Goal: Check status: Check status

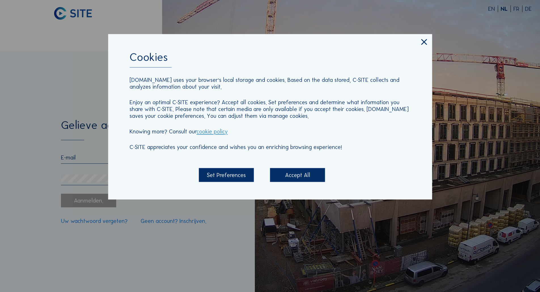
drag, startPoint x: 293, startPoint y: 175, endPoint x: 266, endPoint y: 175, distance: 26.9
click at [292, 175] on div "Accept All" at bounding box center [297, 175] width 55 height 14
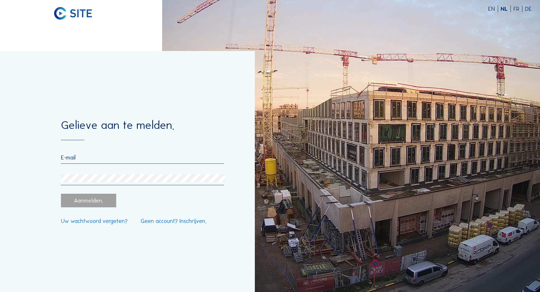
click at [76, 157] on input "email" at bounding box center [142, 157] width 163 height 7
paste input "[EMAIL_ADDRESS][DOMAIN_NAME]"
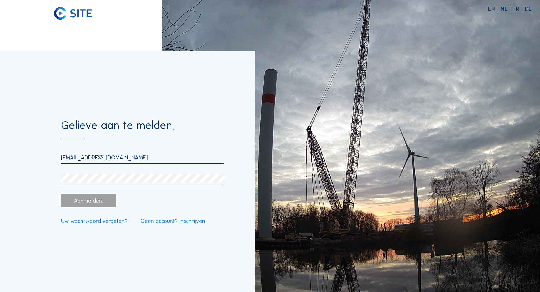
type input "[EMAIL_ADDRESS][DOMAIN_NAME]"
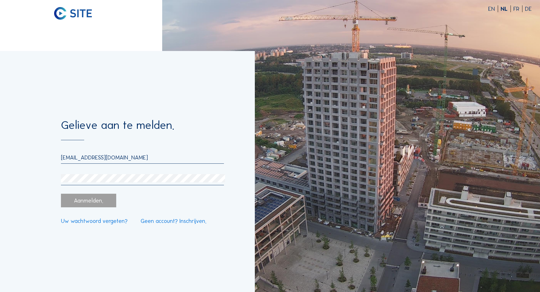
click at [96, 184] on div at bounding box center [142, 179] width 163 height 11
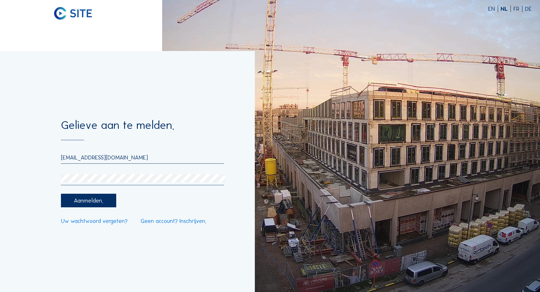
click at [92, 199] on div "Aanmelden." at bounding box center [88, 201] width 55 height 14
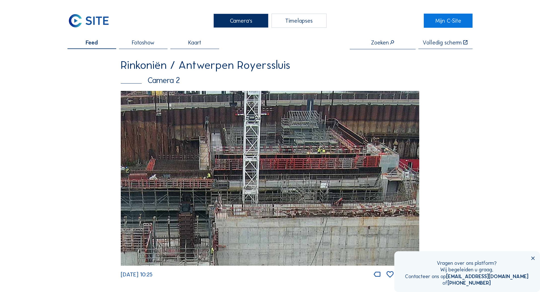
drag, startPoint x: 279, startPoint y: 154, endPoint x: 269, endPoint y: 180, distance: 28.4
click at [232, 226] on img at bounding box center [270, 178] width 298 height 175
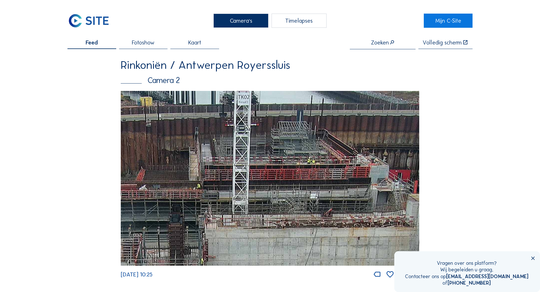
drag, startPoint x: 277, startPoint y: 146, endPoint x: 263, endPoint y: 180, distance: 36.8
click at [262, 182] on img at bounding box center [270, 178] width 298 height 175
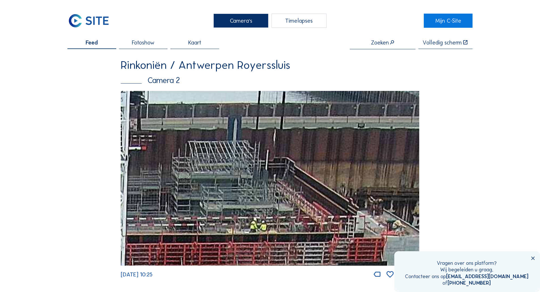
drag, startPoint x: 270, startPoint y: 168, endPoint x: 232, endPoint y: 194, distance: 45.4
click at [232, 194] on img at bounding box center [270, 178] width 298 height 175
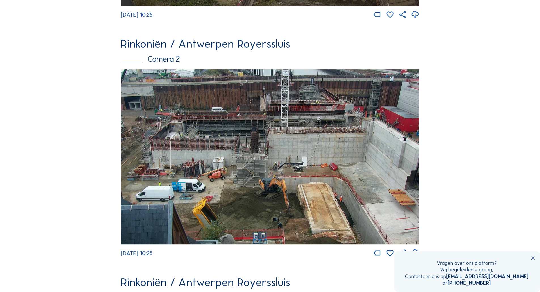
scroll to position [255, 0]
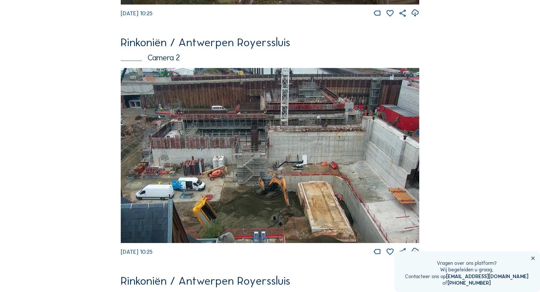
click at [313, 100] on img at bounding box center [270, 155] width 298 height 175
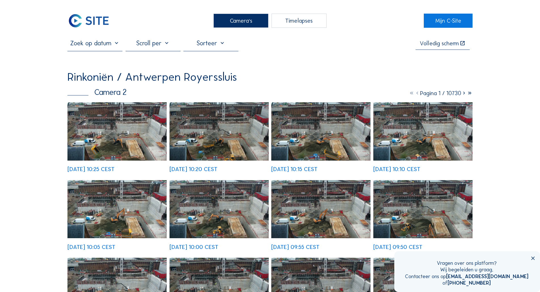
click at [115, 96] on div "Camera 2" at bounding box center [96, 92] width 59 height 8
click at [250, 21] on div "Camera's" at bounding box center [240, 21] width 55 height 14
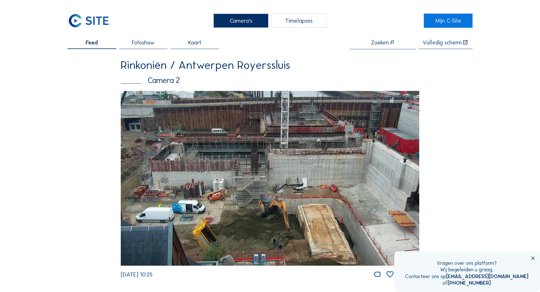
click at [240, 20] on div "Camera's" at bounding box center [240, 21] width 55 height 14
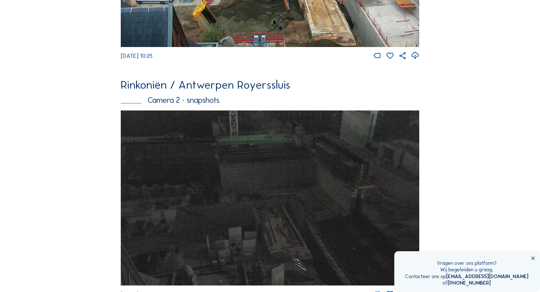
scroll to position [329, 0]
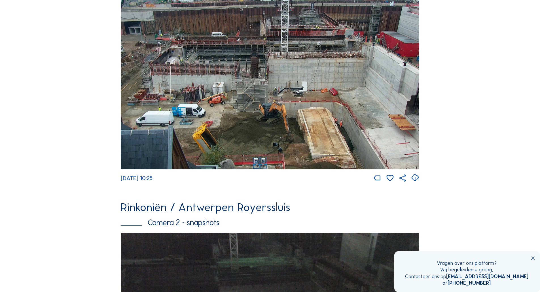
click at [532, 259] on icon at bounding box center [533, 259] width 6 height 6
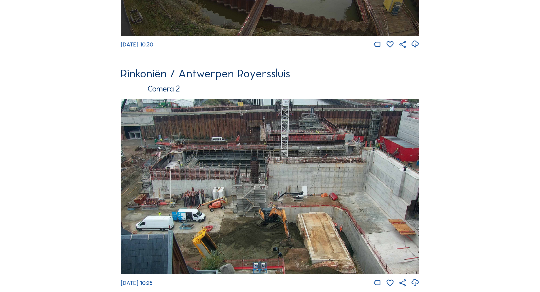
scroll to position [244, 0]
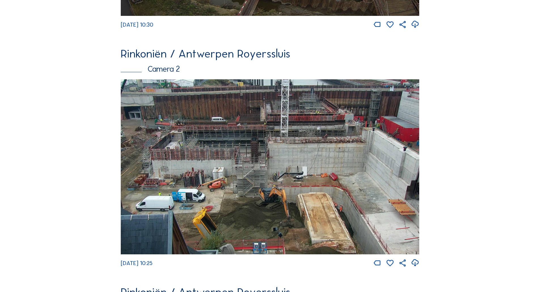
click at [315, 111] on img at bounding box center [270, 166] width 298 height 175
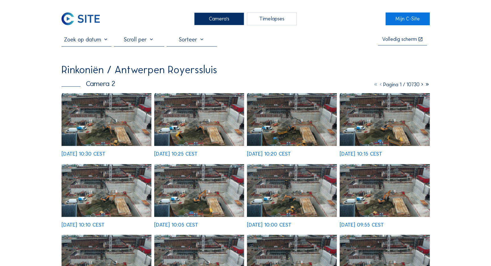
click at [123, 103] on img at bounding box center [107, 119] width 90 height 53
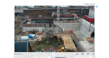
click at [66, 18] on img at bounding box center [54, 29] width 80 height 47
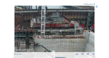
drag, startPoint x: 58, startPoint y: 15, endPoint x: 56, endPoint y: 24, distance: 9.1
click at [56, 27] on img at bounding box center [54, 29] width 80 height 47
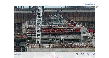
click at [44, 23] on img at bounding box center [54, 29] width 80 height 47
